Goal: Information Seeking & Learning: Learn about a topic

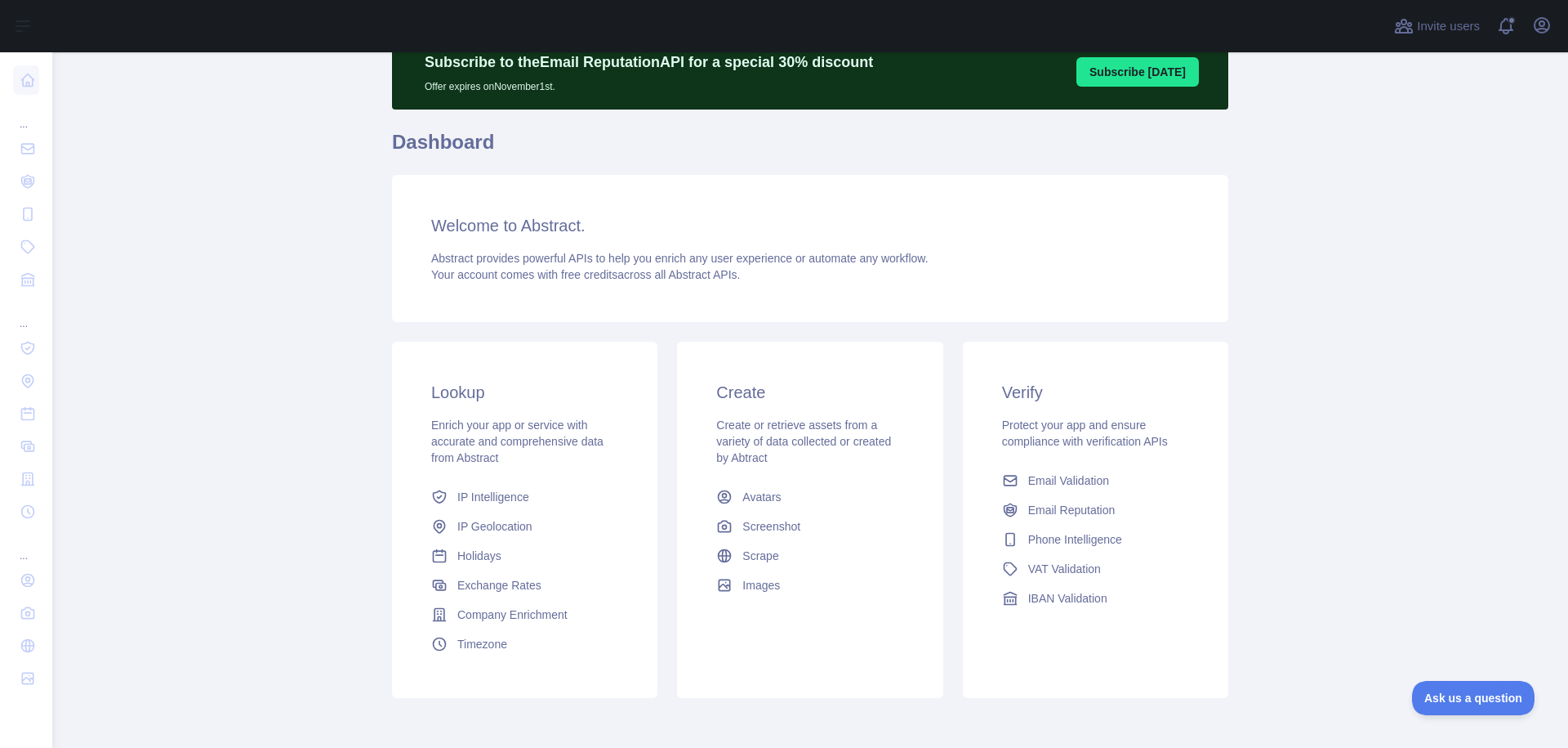
scroll to position [141, 0]
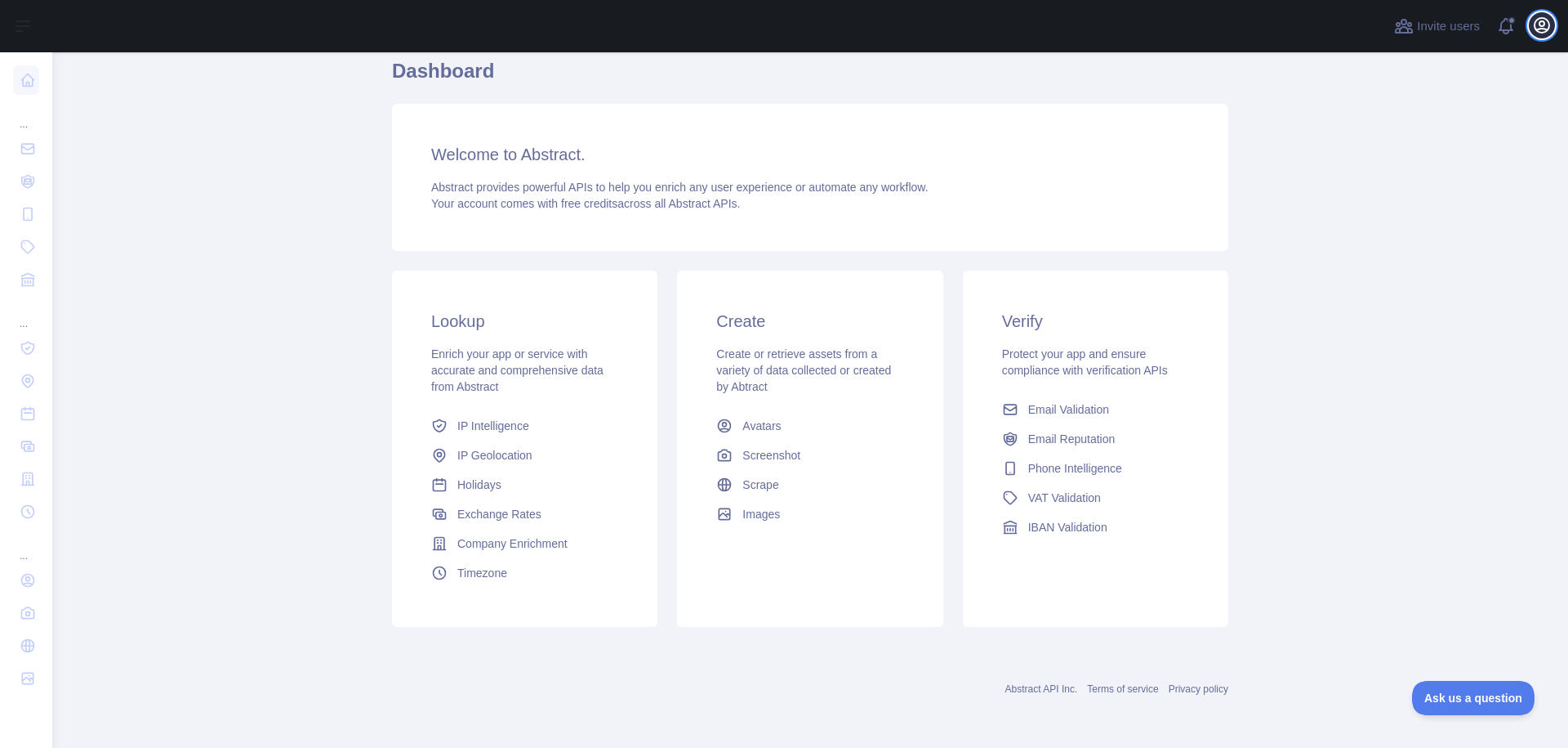
click at [1545, 19] on icon "button" at bounding box center [1541, 25] width 14 height 14
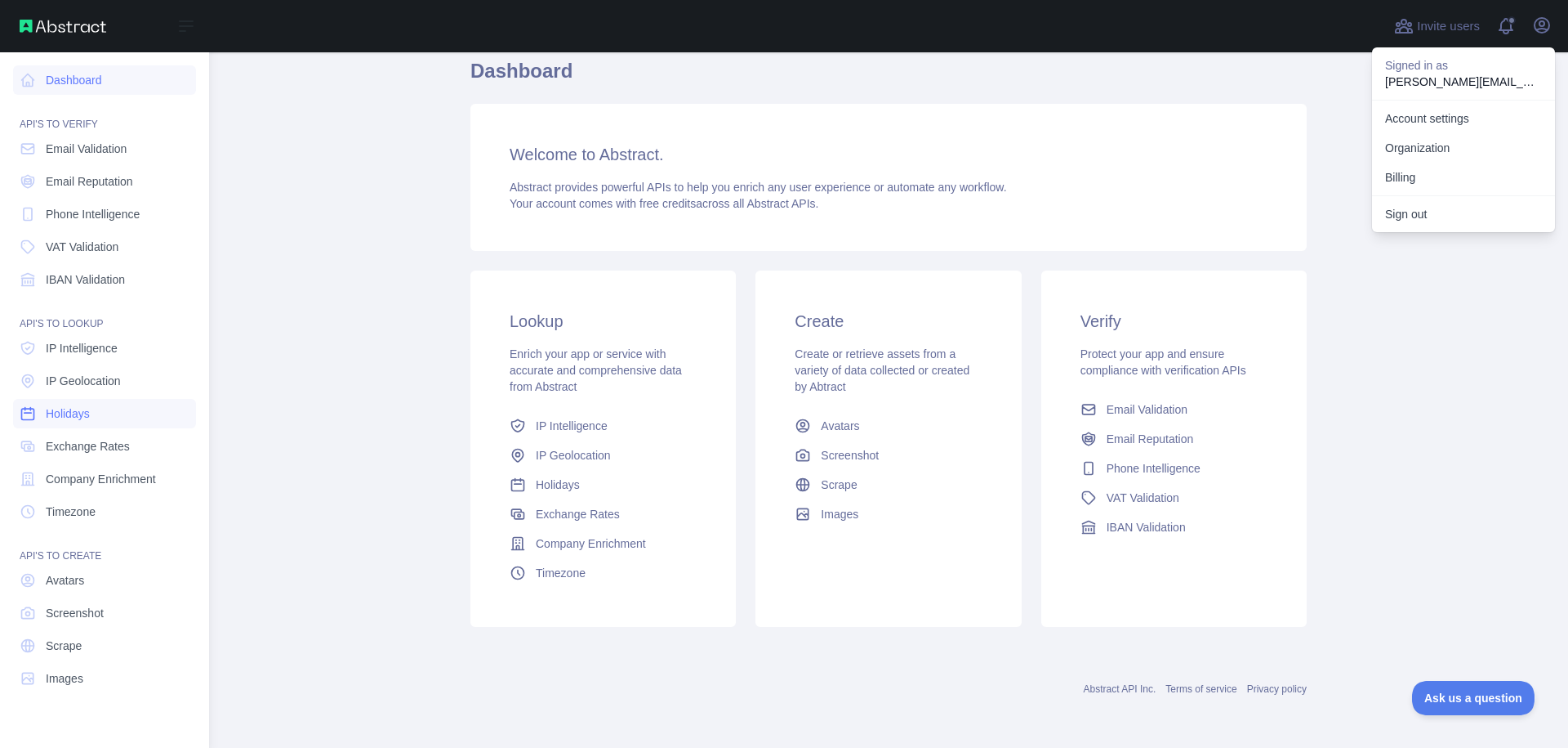
click at [118, 417] on link "Holidays" at bounding box center [105, 413] width 183 height 30
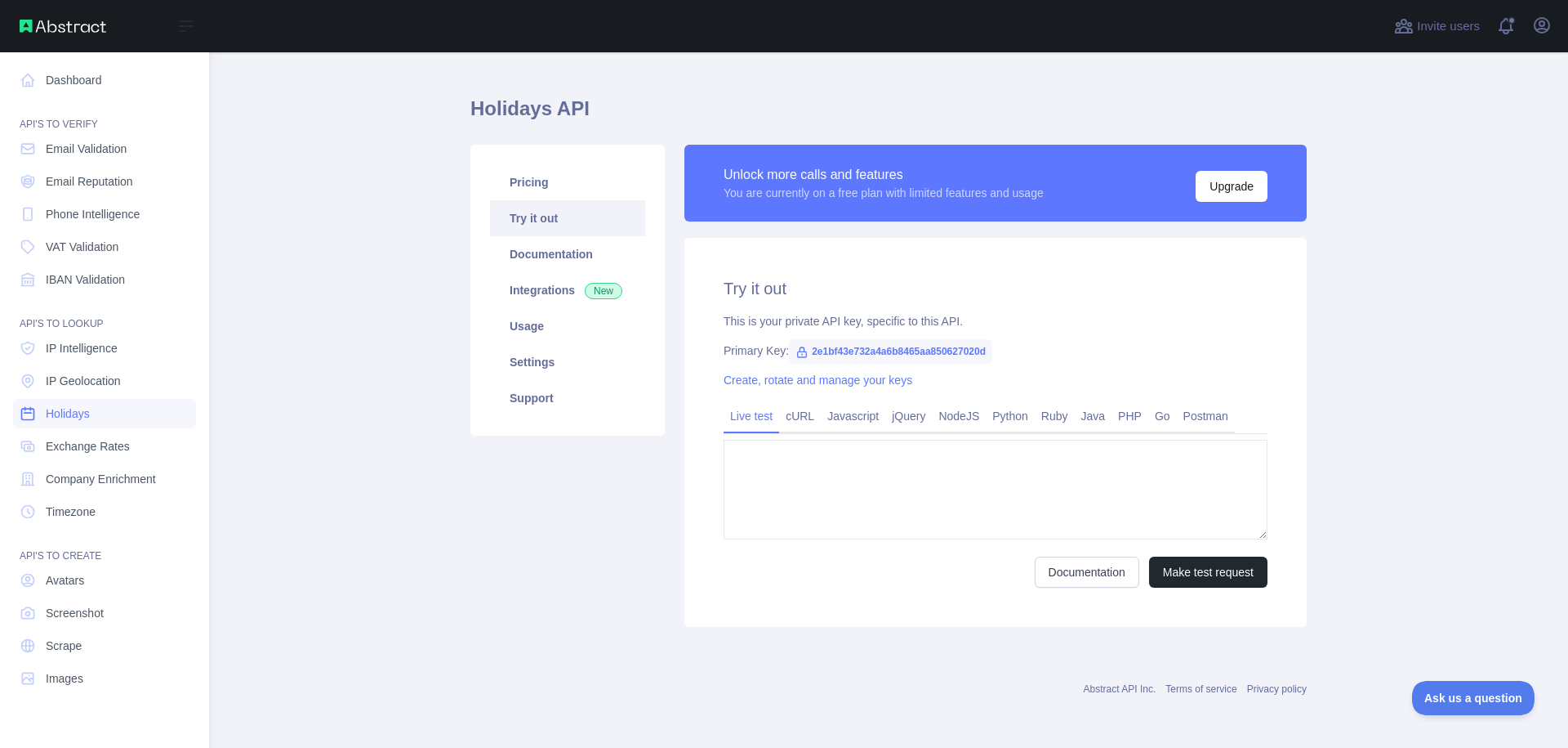
type textarea "**********"
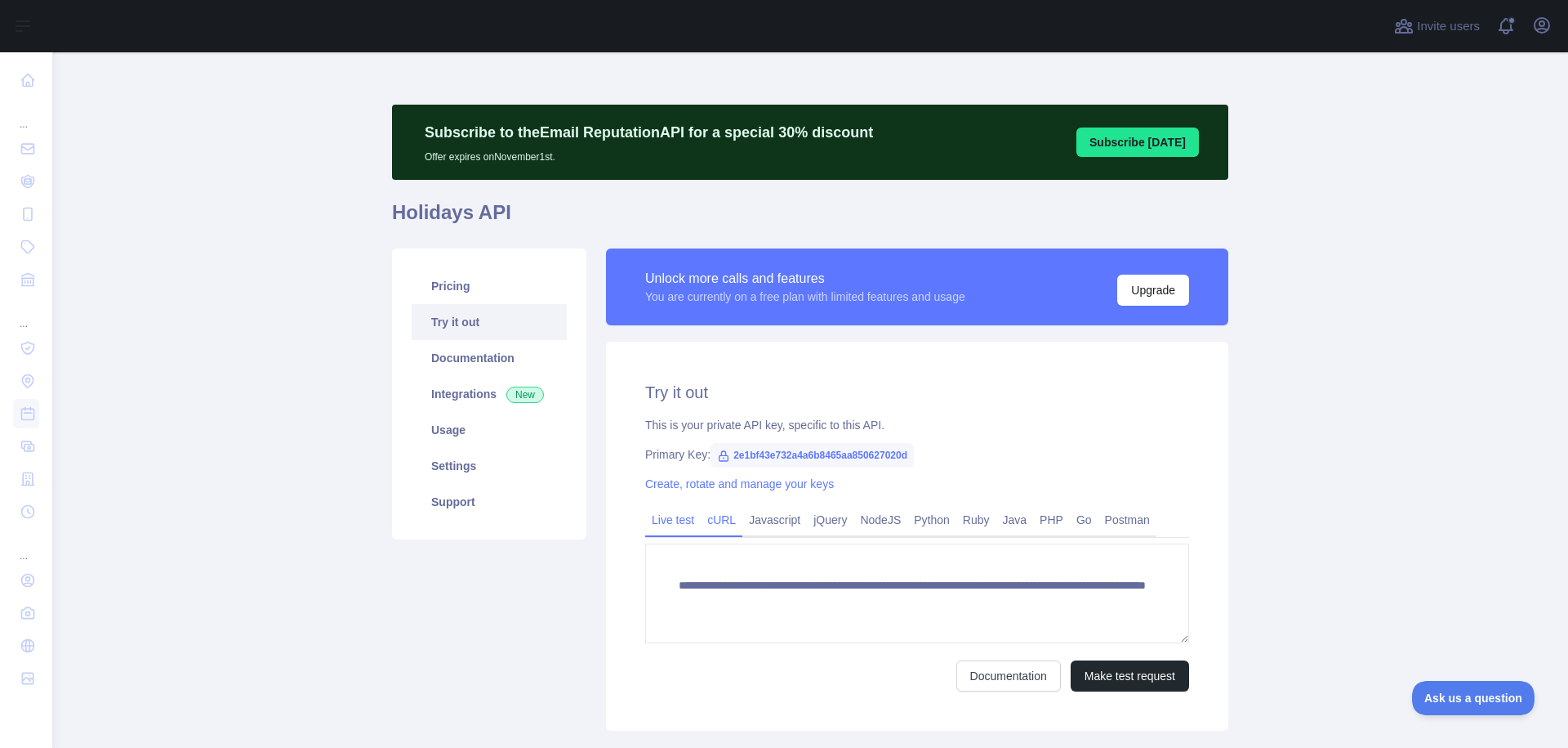
click at [725, 524] on link "cURL" at bounding box center [721, 519] width 41 height 26
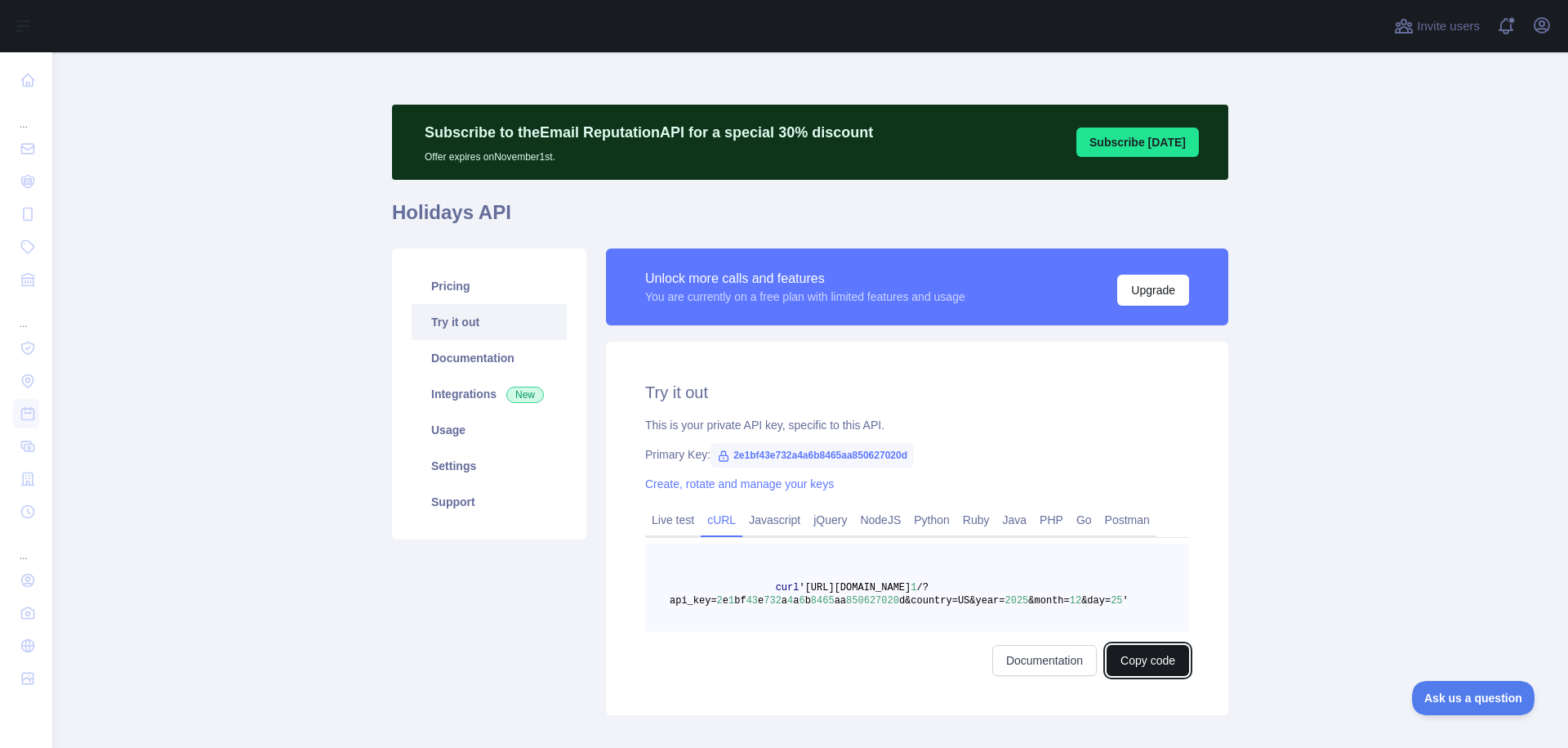
click at [1138, 664] on button "Copy code" at bounding box center [1148, 661] width 83 height 31
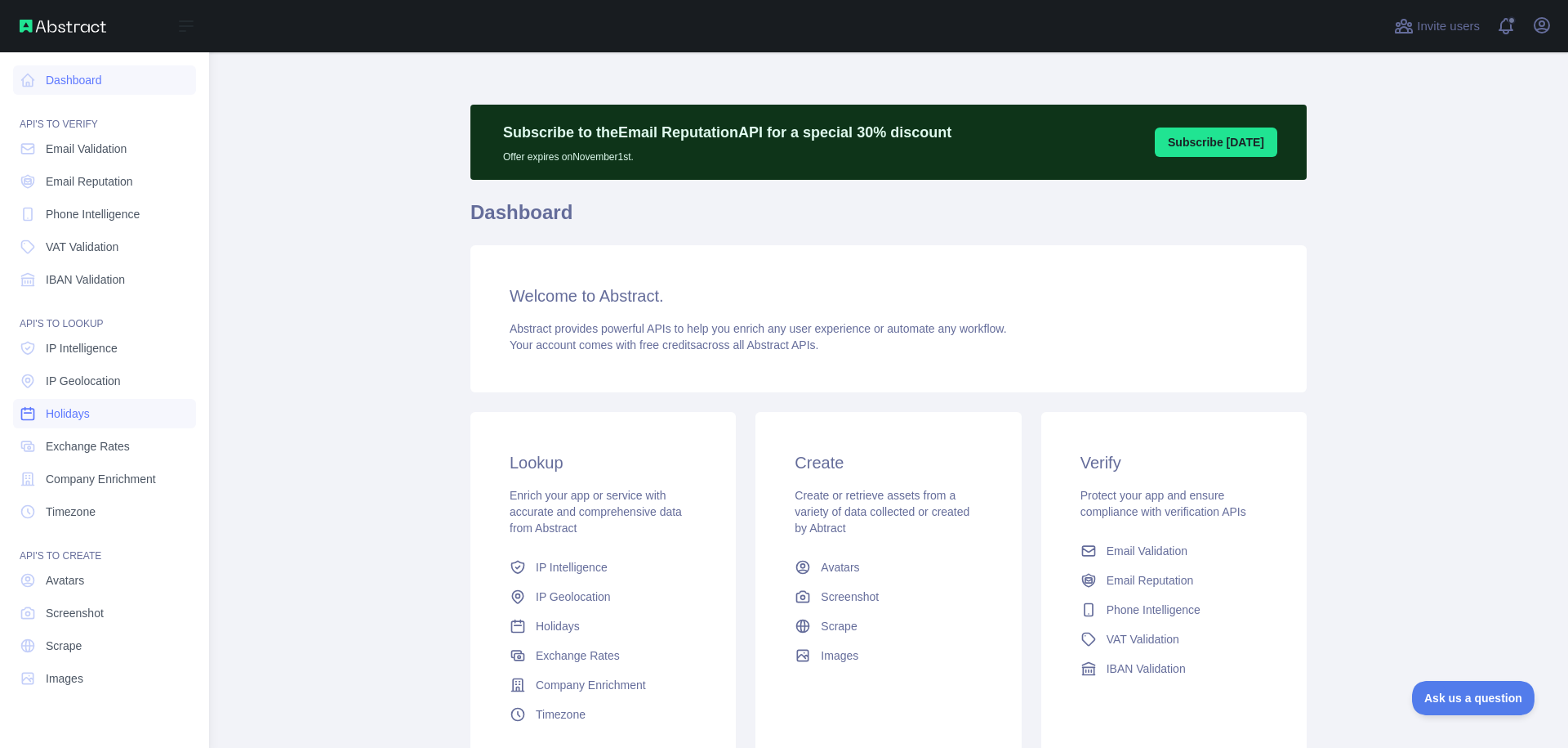
click at [156, 415] on link "Holidays" at bounding box center [105, 413] width 183 height 30
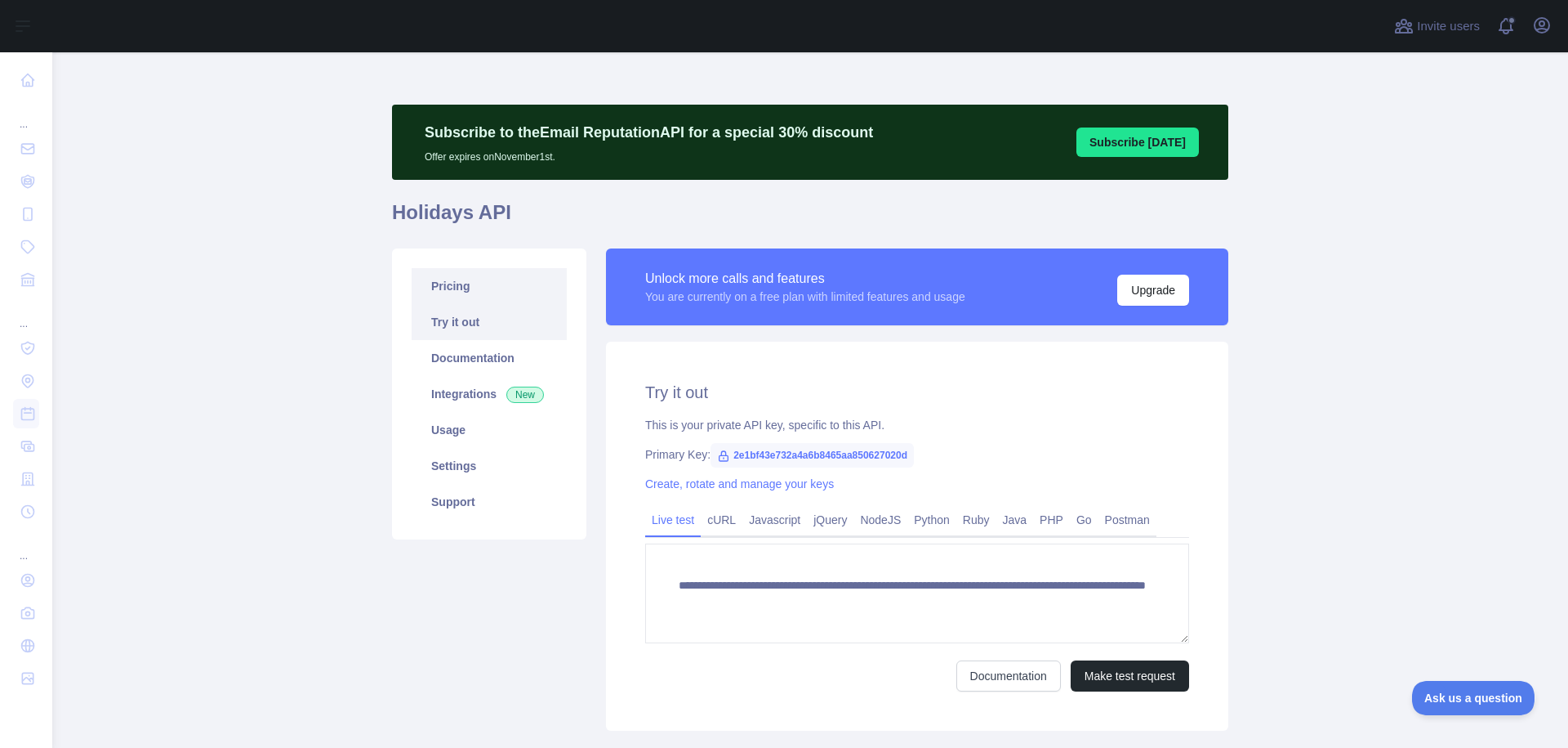
click at [472, 280] on link "Pricing" at bounding box center [489, 285] width 155 height 36
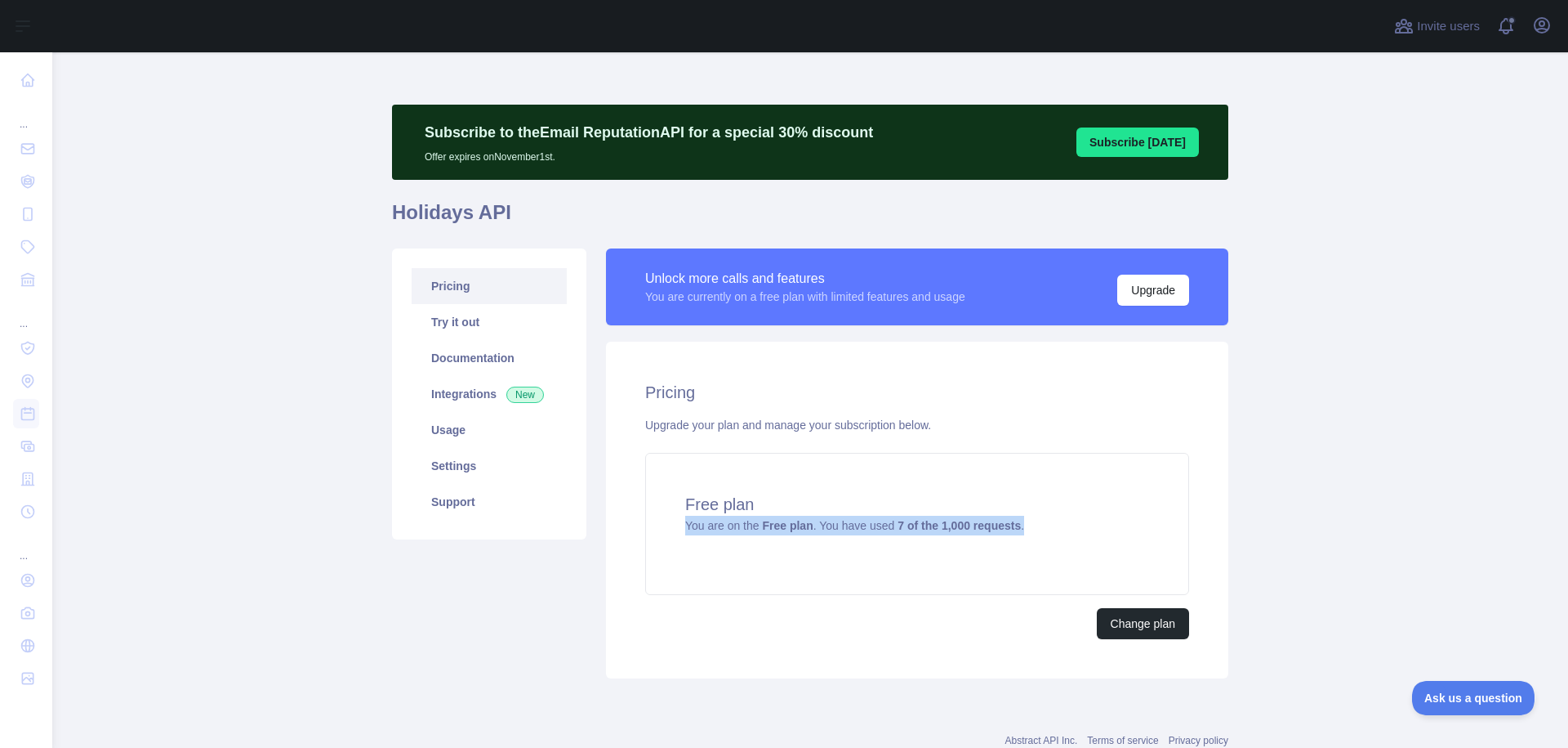
drag, startPoint x: 1018, startPoint y: 530, endPoint x: 628, endPoint y: 520, distance: 390.1
click at [628, 520] on div "Pricing Upgrade your plan and manage your subscription below. Free plan You are…" at bounding box center [917, 510] width 623 height 337
click at [803, 641] on div "Pricing Upgrade your plan and manage your subscription below. Free plan You are…" at bounding box center [917, 510] width 623 height 337
click at [497, 364] on link "Documentation" at bounding box center [489, 357] width 155 height 36
